Goal: Transaction & Acquisition: Purchase product/service

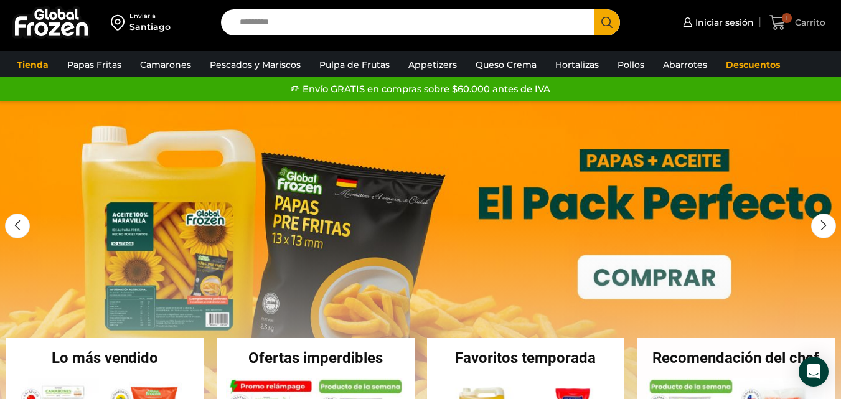
click at [795, 21] on span "Carrito" at bounding box center [809, 22] width 34 height 12
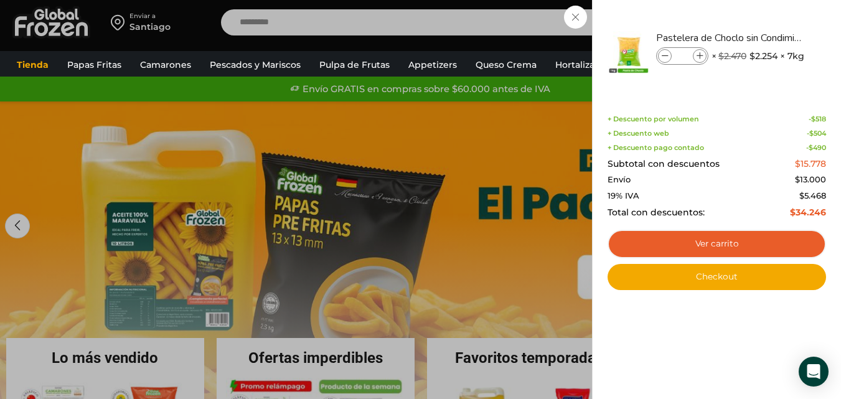
click at [767, 37] on div "1 Carrito 1 1 Shopping Cart * $" at bounding box center [798, 22] width 62 height 29
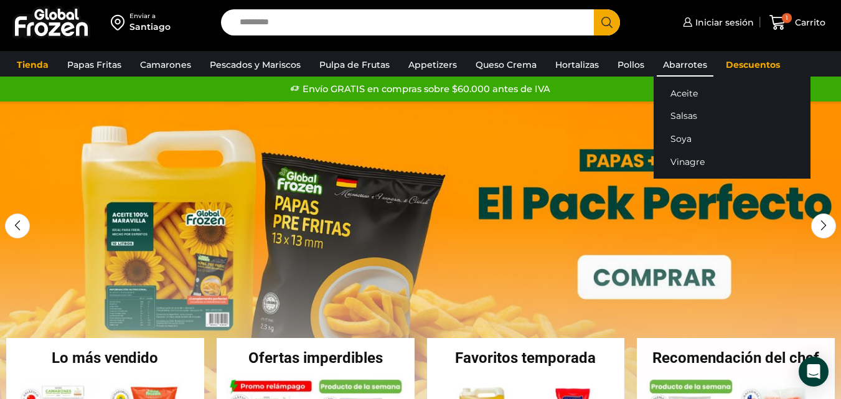
click at [674, 67] on link "Abarrotes" at bounding box center [685, 65] width 57 height 24
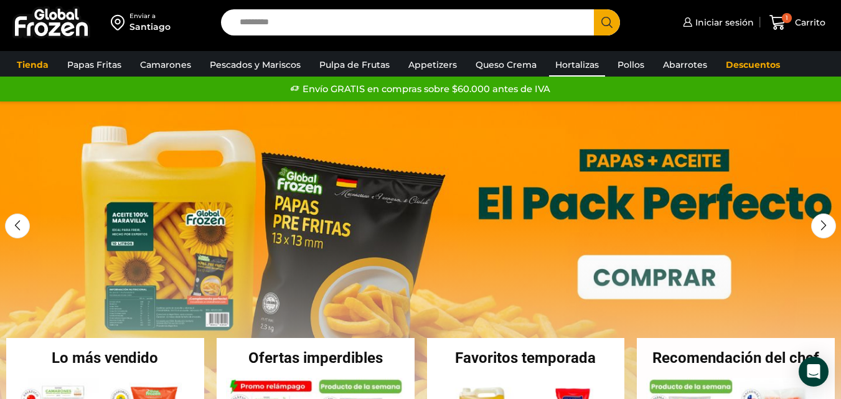
click at [583, 64] on link "Hortalizas" at bounding box center [577, 65] width 56 height 24
click at [573, 62] on link "Hortalizas" at bounding box center [577, 65] width 56 height 24
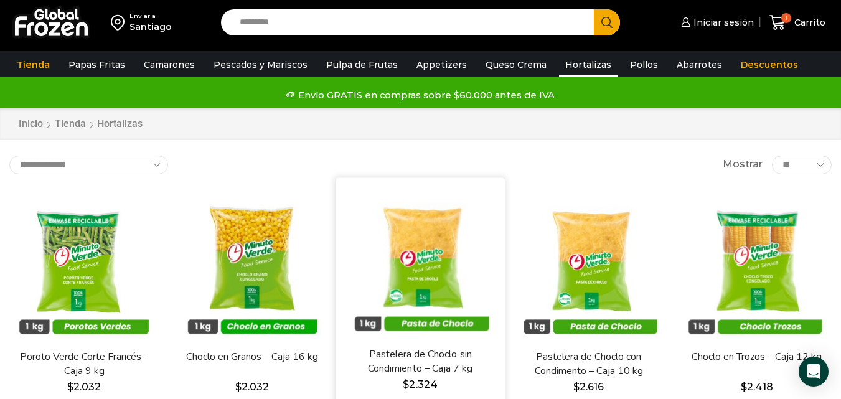
scroll to position [125, 0]
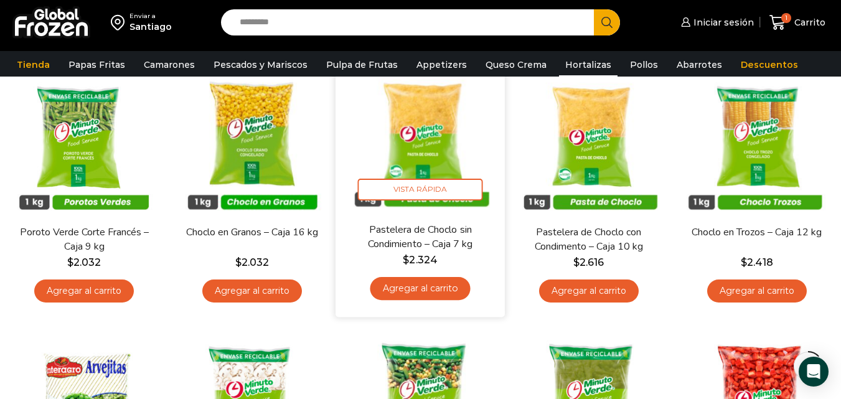
click at [428, 154] on img at bounding box center [421, 137] width 151 height 151
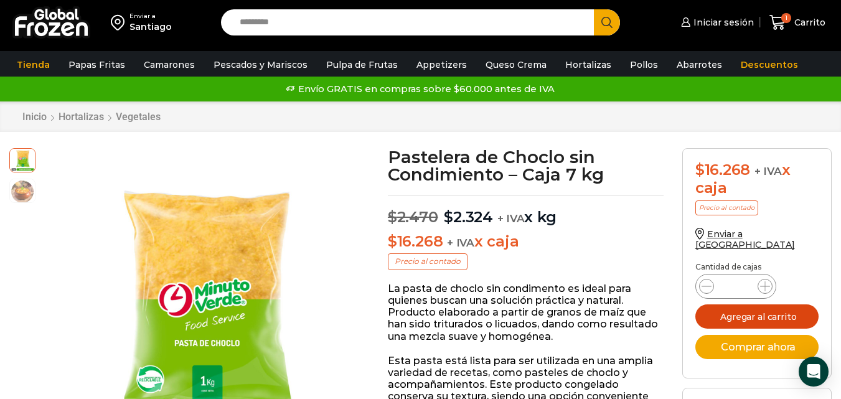
click at [735, 305] on button "Agregar al carrito" at bounding box center [757, 317] width 123 height 24
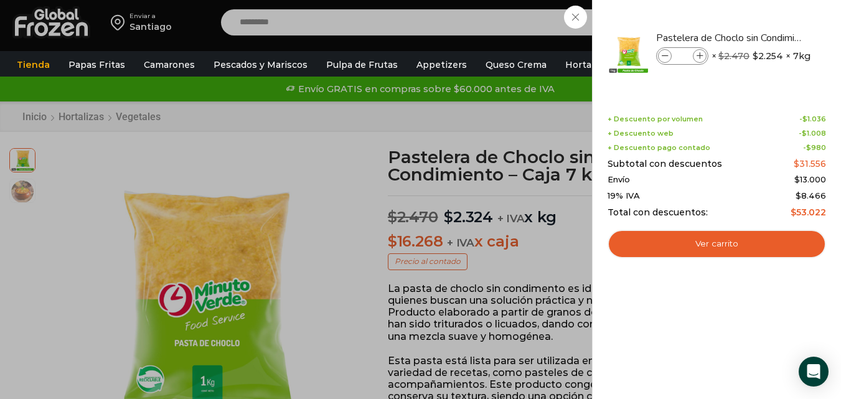
click at [767, 37] on div "2 Carrito 2 2 Shopping Cart *" at bounding box center [798, 22] width 62 height 29
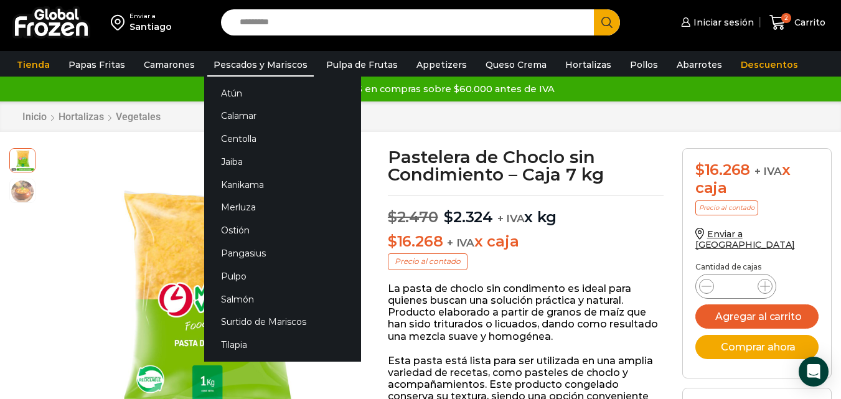
click at [262, 68] on link "Pescados y Mariscos" at bounding box center [260, 65] width 106 height 24
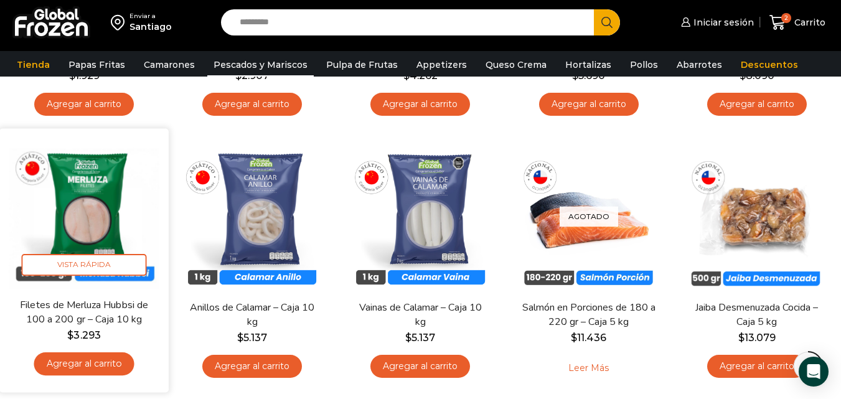
click at [84, 366] on link "Agregar al carrito" at bounding box center [84, 364] width 100 height 23
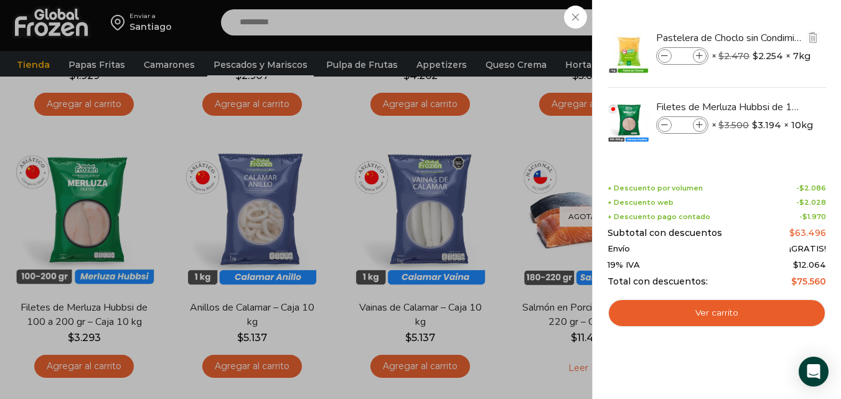
click at [665, 56] on icon at bounding box center [665, 56] width 7 height 7
type input "*"
click at [767, 37] on div "2 Carrito 2 2 Shopping Cart *" at bounding box center [798, 22] width 62 height 29
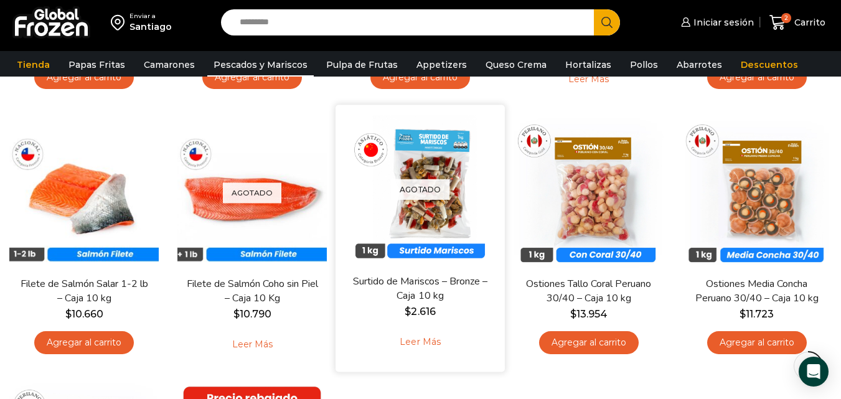
scroll to position [623, 0]
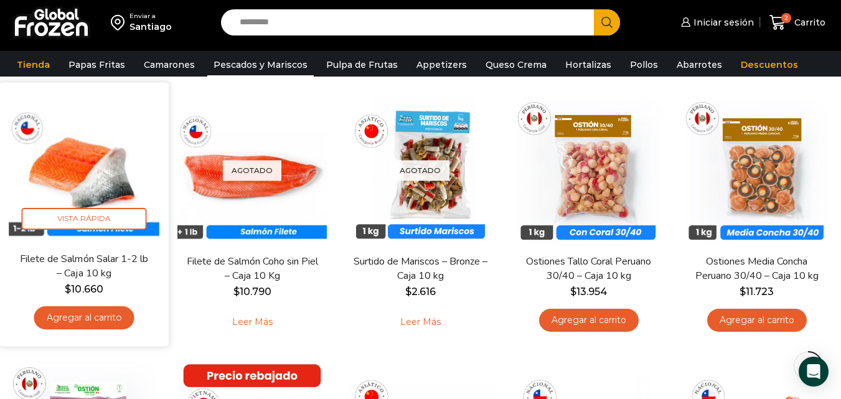
click at [82, 171] on img at bounding box center [84, 167] width 151 height 151
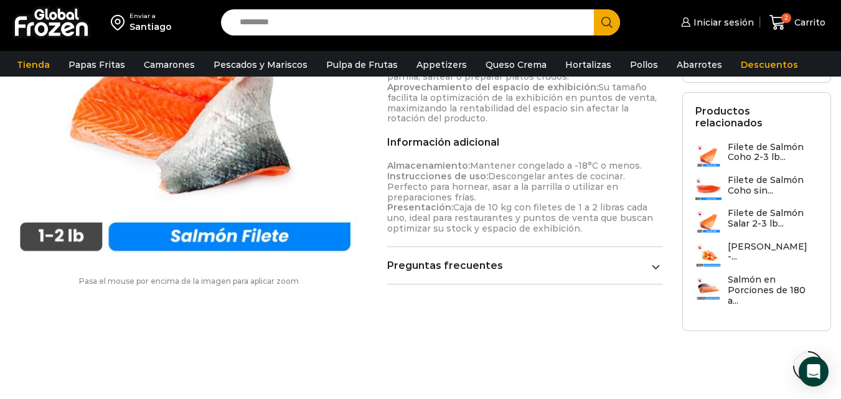
scroll to position [810, 0]
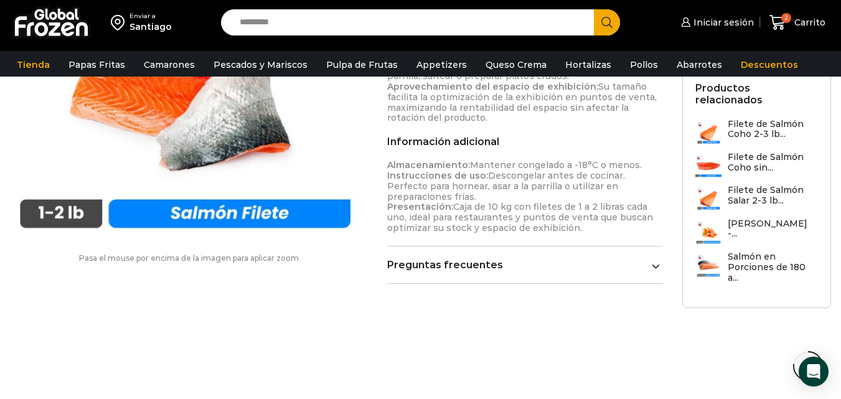
click at [485, 259] on link "Preguntas frecuentes" at bounding box center [525, 265] width 276 height 12
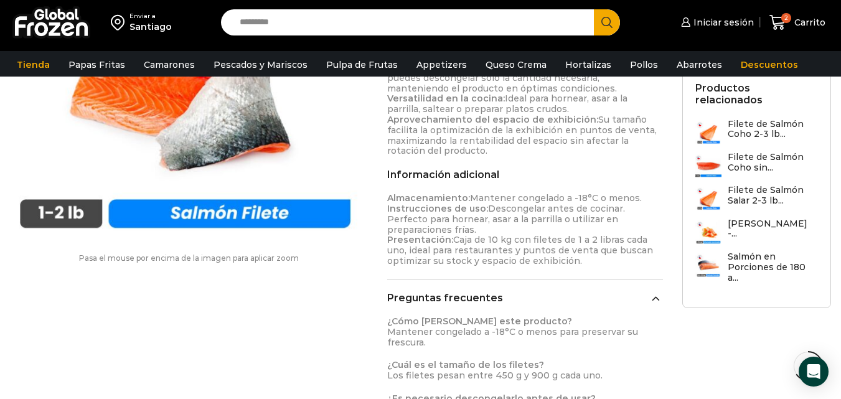
scroll to position [747, 0]
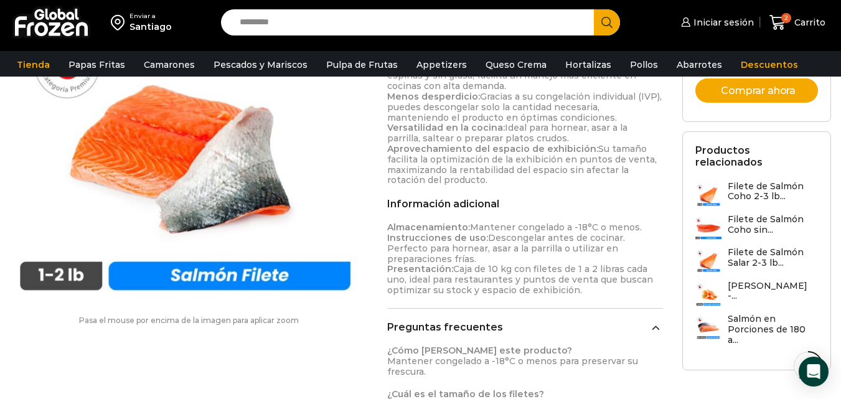
click at [756, 314] on h3 "Salmón en Porciones de 180 a..." at bounding box center [773, 329] width 91 height 31
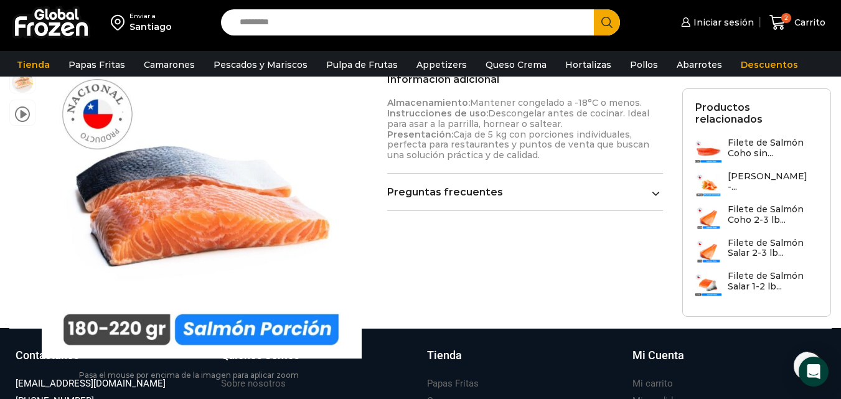
scroll to position [561, 0]
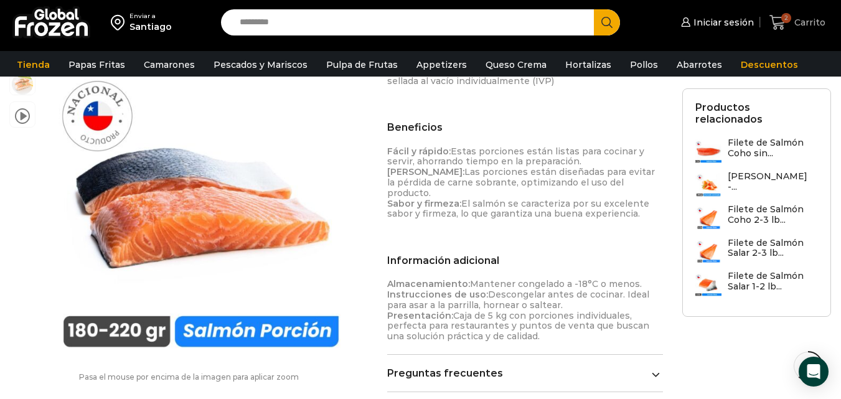
drag, startPoint x: 797, startPoint y: 16, endPoint x: 792, endPoint y: 21, distance: 6.6
click at [796, 17] on span "Carrito" at bounding box center [809, 22] width 34 height 12
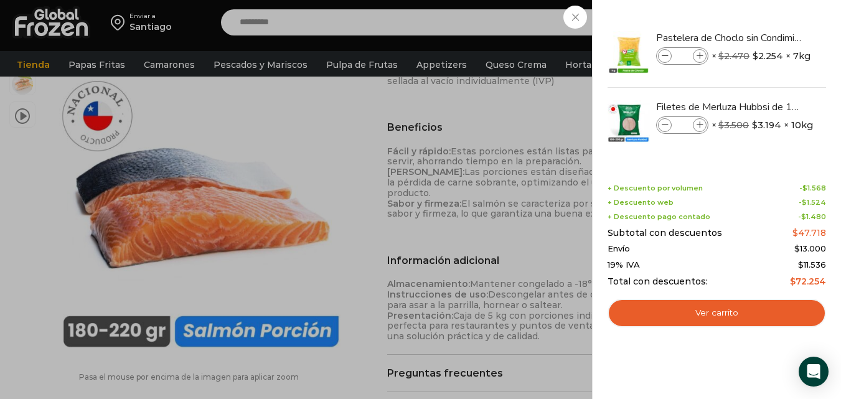
click at [767, 37] on div "2 Carrito 2 2 Shopping Cart * $" at bounding box center [798, 22] width 62 height 29
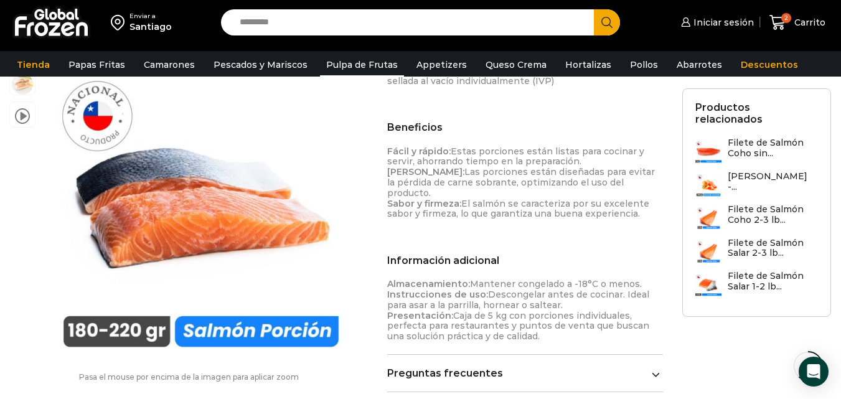
click at [331, 59] on link "Pulpa de Frutas" at bounding box center [362, 65] width 84 height 24
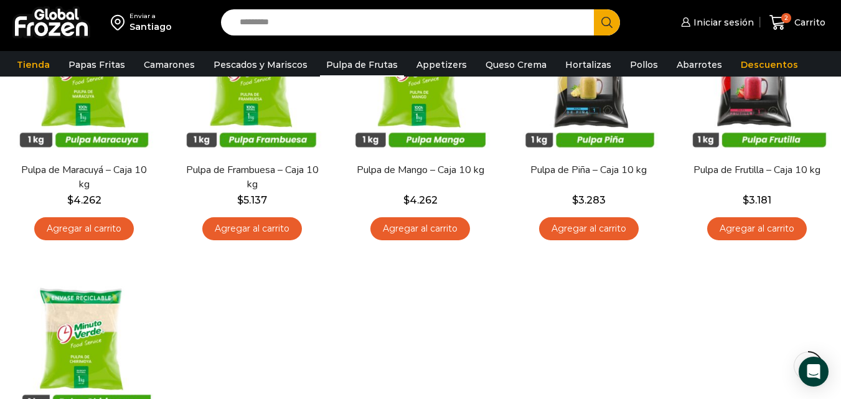
scroll to position [125, 0]
